Goal: Task Accomplishment & Management: Complete application form

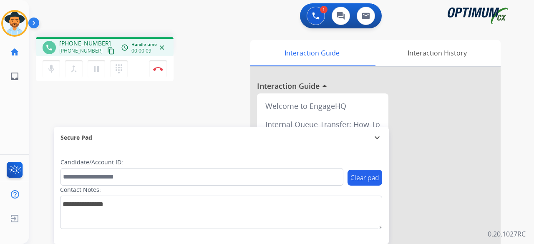
click at [107, 51] on mat-icon "content_copy" at bounding box center [111, 51] width 8 height 8
click at [107, 49] on mat-icon "content_copy" at bounding box center [111, 51] width 8 height 8
click at [156, 64] on button "Disconnect" at bounding box center [158, 69] width 18 height 18
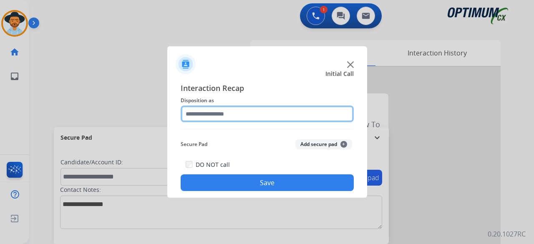
click at [269, 113] on input "text" at bounding box center [267, 114] width 173 height 17
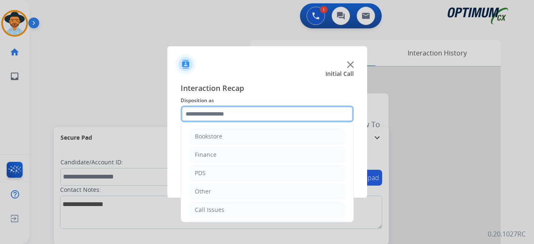
scroll to position [54, 0]
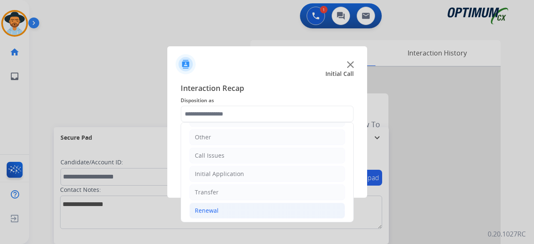
click at [218, 210] on li "Renewal" at bounding box center [267, 211] width 156 height 16
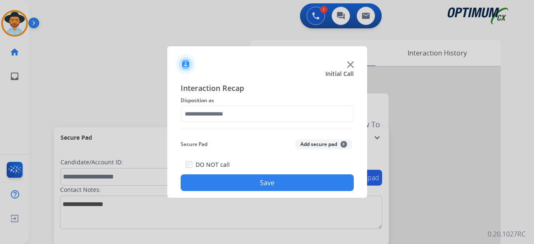
click at [313, 142] on button "Add secure pad +" at bounding box center [323, 144] width 57 height 10
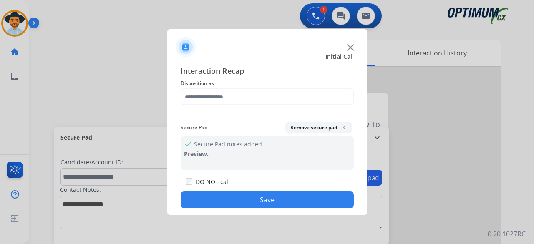
click at [249, 196] on button "Save" at bounding box center [267, 200] width 173 height 17
click at [349, 47] on img at bounding box center [350, 47] width 7 height 7
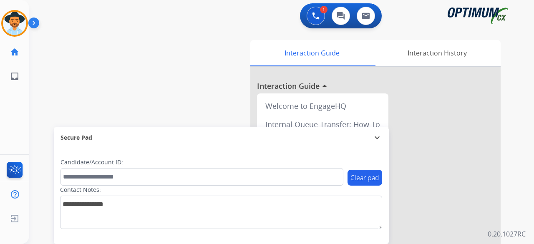
click at [40, 95] on div "swap_horiz Break voice bridge close_fullscreen Connect 3-Way Call merge_type Se…" at bounding box center [271, 204] width 485 height 348
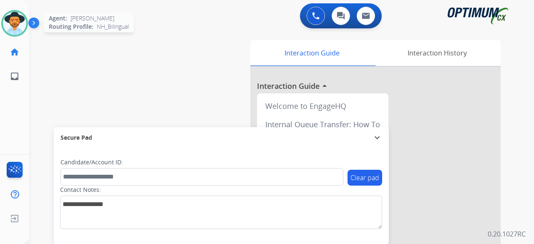
click at [16, 20] on img at bounding box center [14, 23] width 23 height 23
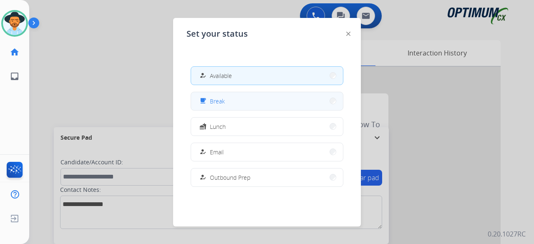
click at [228, 100] on button "free_breakfast Break" at bounding box center [267, 101] width 152 height 18
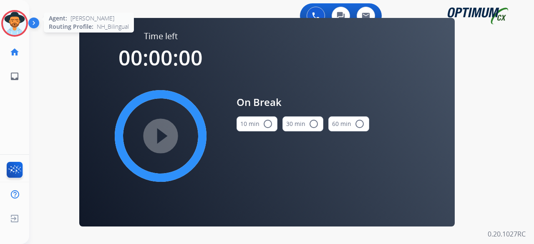
click at [23, 20] on img at bounding box center [14, 23] width 23 height 23
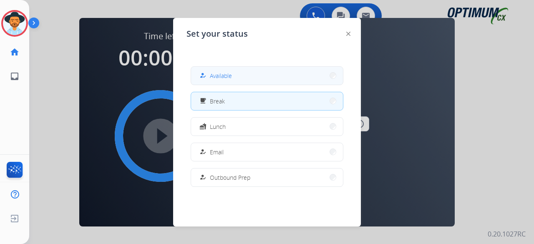
click at [259, 78] on button "how_to_reg Available" at bounding box center [267, 76] width 152 height 18
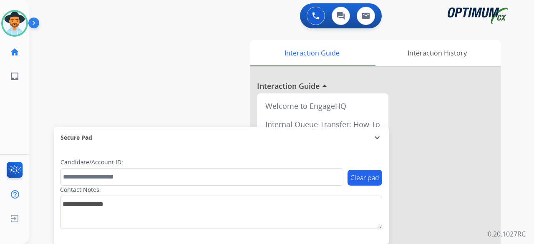
click at [40, 92] on div "swap_horiz Break voice bridge close_fullscreen Connect 3-Way Call merge_type Se…" at bounding box center [271, 204] width 485 height 348
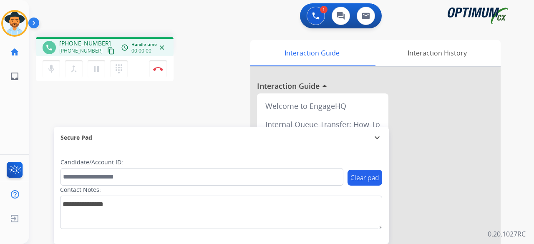
click at [107, 51] on mat-icon "content_copy" at bounding box center [111, 51] width 8 height 8
click at [160, 72] on button "Disconnect" at bounding box center [158, 69] width 18 height 18
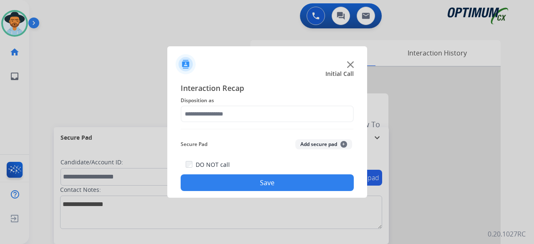
click at [352, 65] on img at bounding box center [350, 64] width 7 height 7
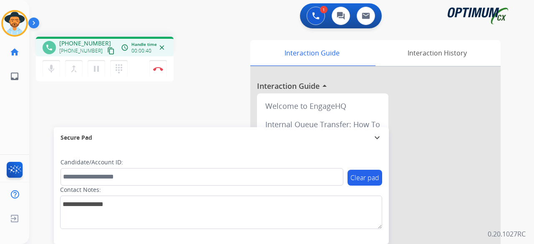
click at [73, 98] on div "phone +15516890530 +15516890530 content_copy access_time Call metrics Queue 00:…" at bounding box center [271, 204] width 485 height 348
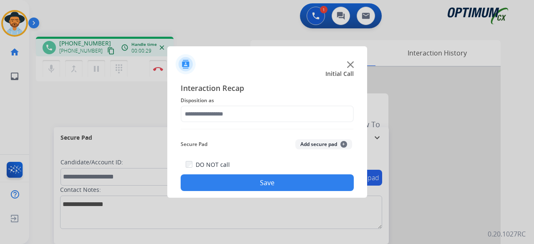
click at [63, 96] on div at bounding box center [267, 122] width 534 height 244
click at [348, 66] on img at bounding box center [350, 64] width 7 height 7
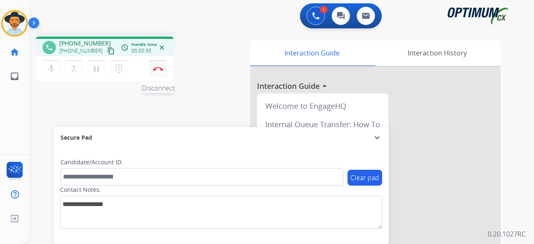
click at [163, 67] on img at bounding box center [158, 69] width 10 height 4
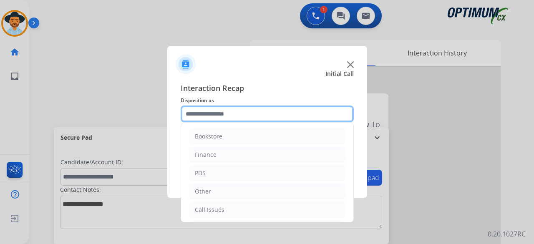
click at [223, 114] on input "text" at bounding box center [267, 114] width 173 height 17
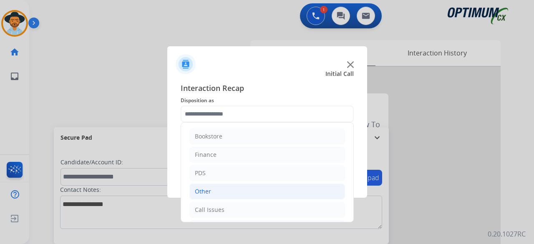
click at [220, 192] on li "Other" at bounding box center [267, 192] width 156 height 16
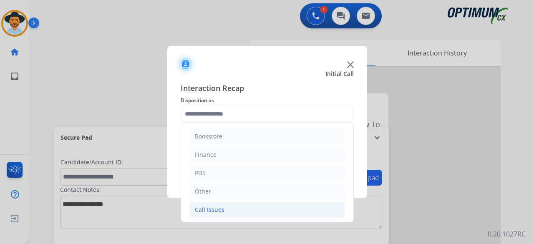
click at [230, 207] on li "Call Issues" at bounding box center [267, 210] width 156 height 16
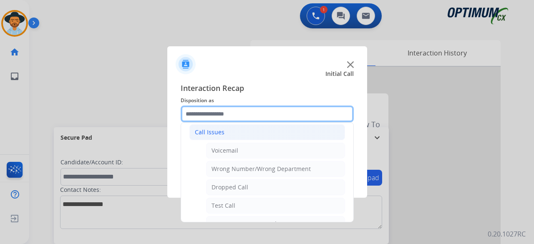
scroll to position [87, 0]
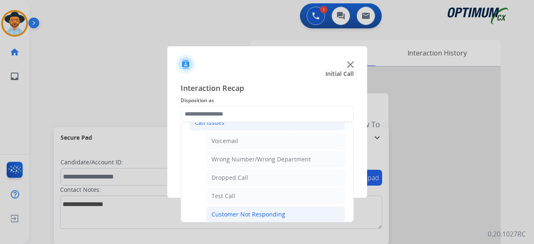
click at [256, 212] on div "Customer Not Responding" at bounding box center [249, 214] width 74 height 8
type input "**********"
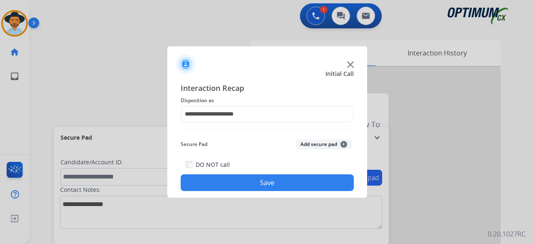
click at [332, 146] on button "Add secure pad +" at bounding box center [323, 144] width 57 height 10
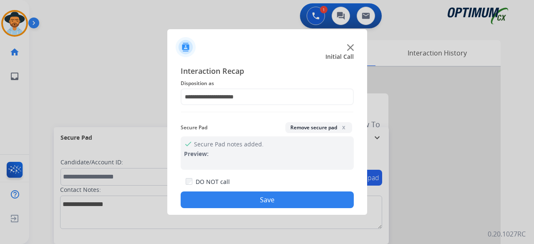
click at [243, 201] on button "Save" at bounding box center [267, 200] width 173 height 17
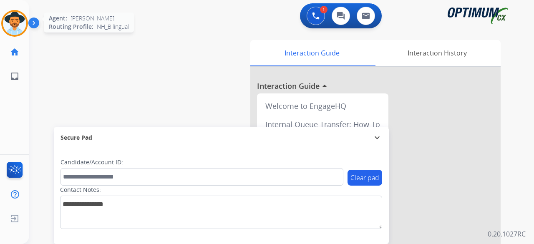
click at [20, 35] on div at bounding box center [14, 23] width 27 height 27
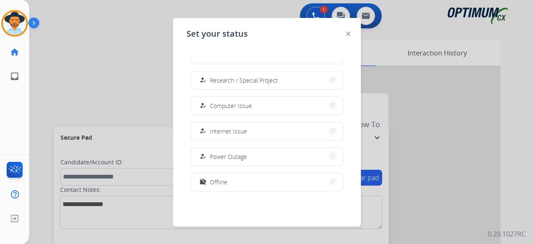
scroll to position [208, 0]
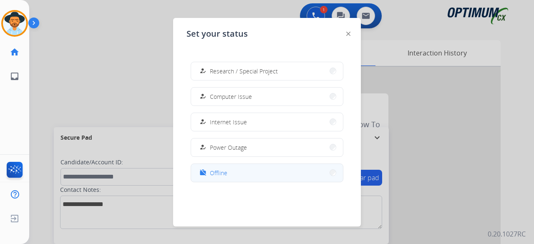
click at [227, 174] on span "Offline" at bounding box center [219, 173] width 18 height 9
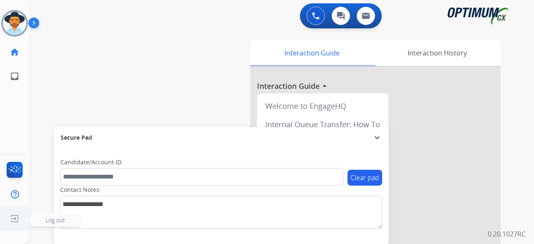
click at [70, 224] on span "Log out" at bounding box center [55, 220] width 50 height 13
